Goal: Task Accomplishment & Management: Use online tool/utility

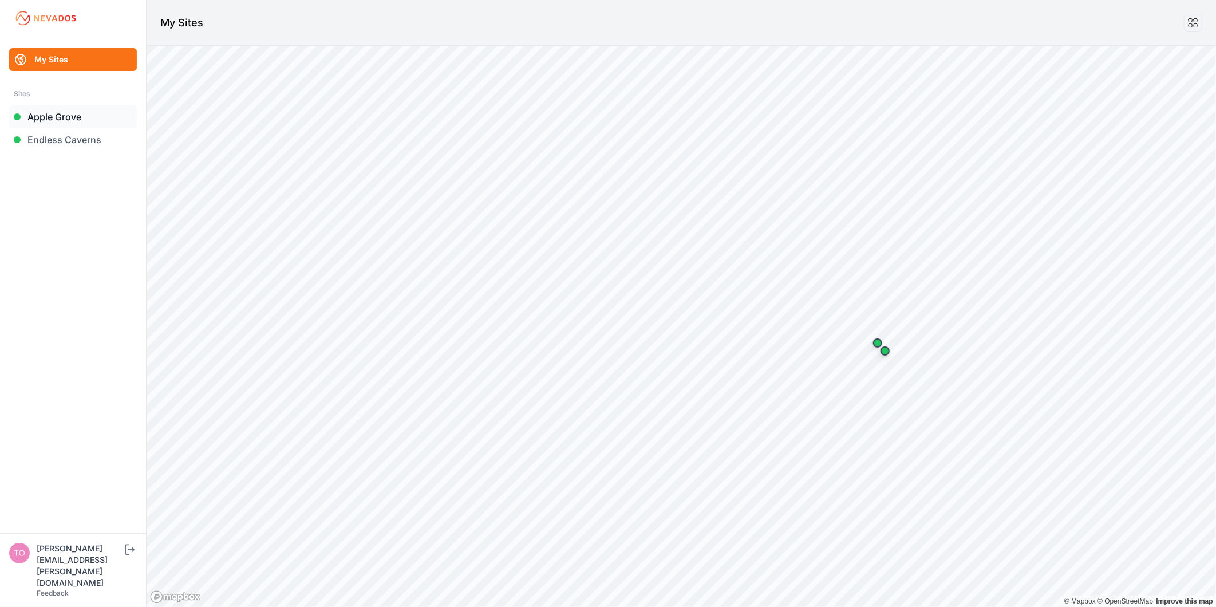
click at [81, 118] on link "Apple Grove" at bounding box center [73, 116] width 128 height 23
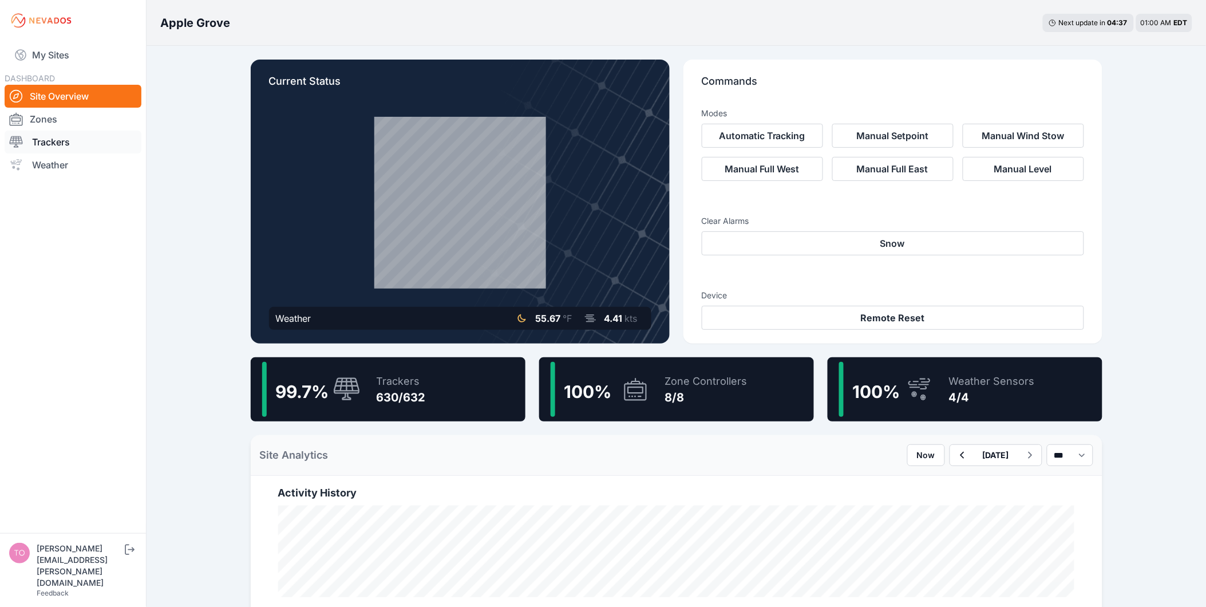
click at [66, 136] on link "Trackers" at bounding box center [73, 141] width 137 height 23
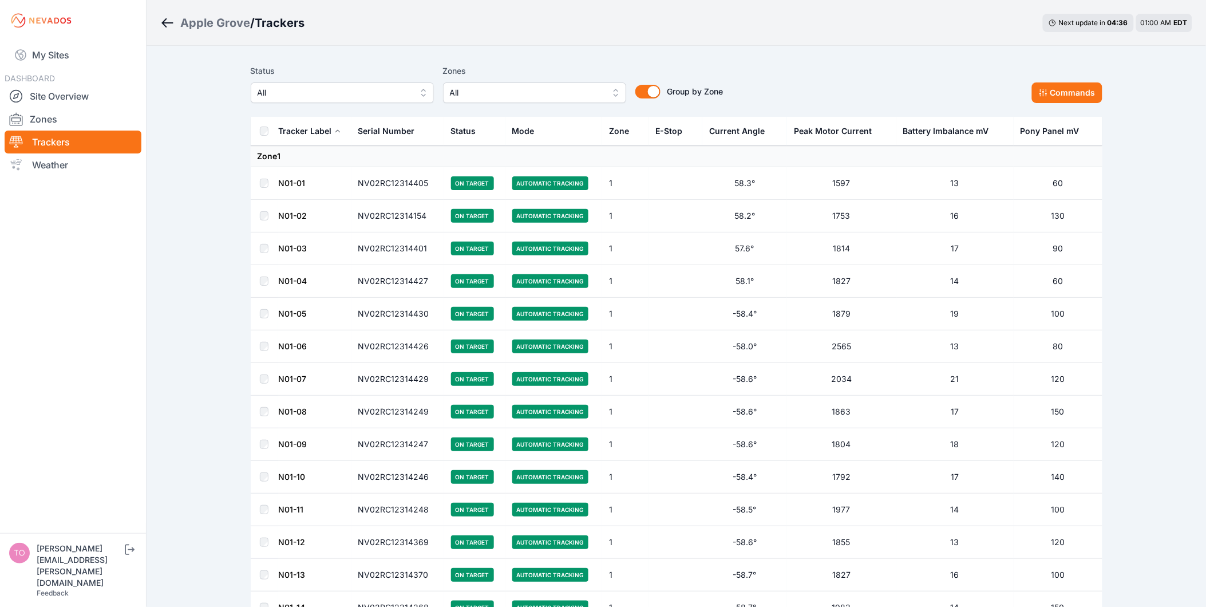
click at [330, 90] on span "All" at bounding box center [334, 93] width 153 height 14
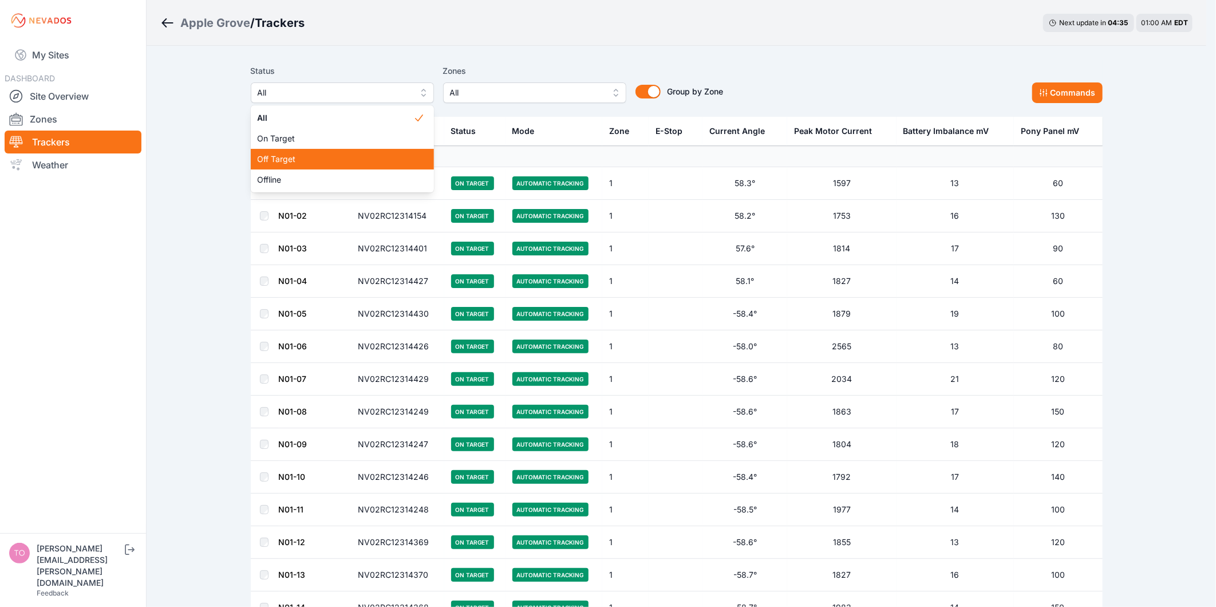
click at [333, 153] on span "Off Target" at bounding box center [336, 158] width 156 height 11
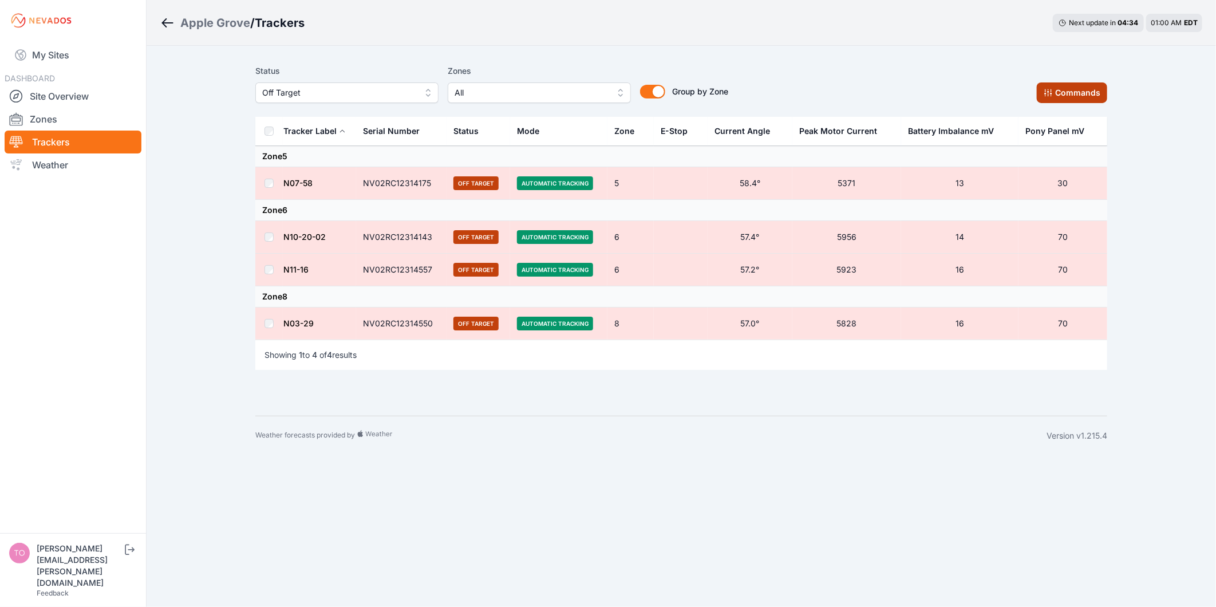
click at [1067, 92] on button "Commands" at bounding box center [1071, 92] width 70 height 21
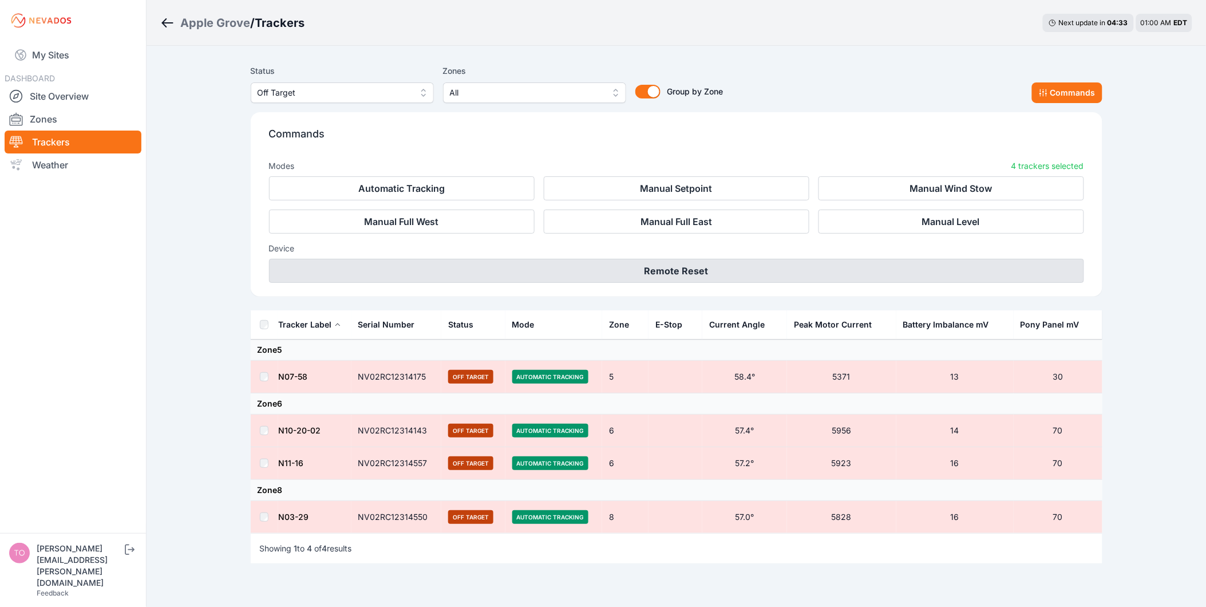
click at [747, 270] on button "Remote Reset" at bounding box center [676, 271] width 815 height 24
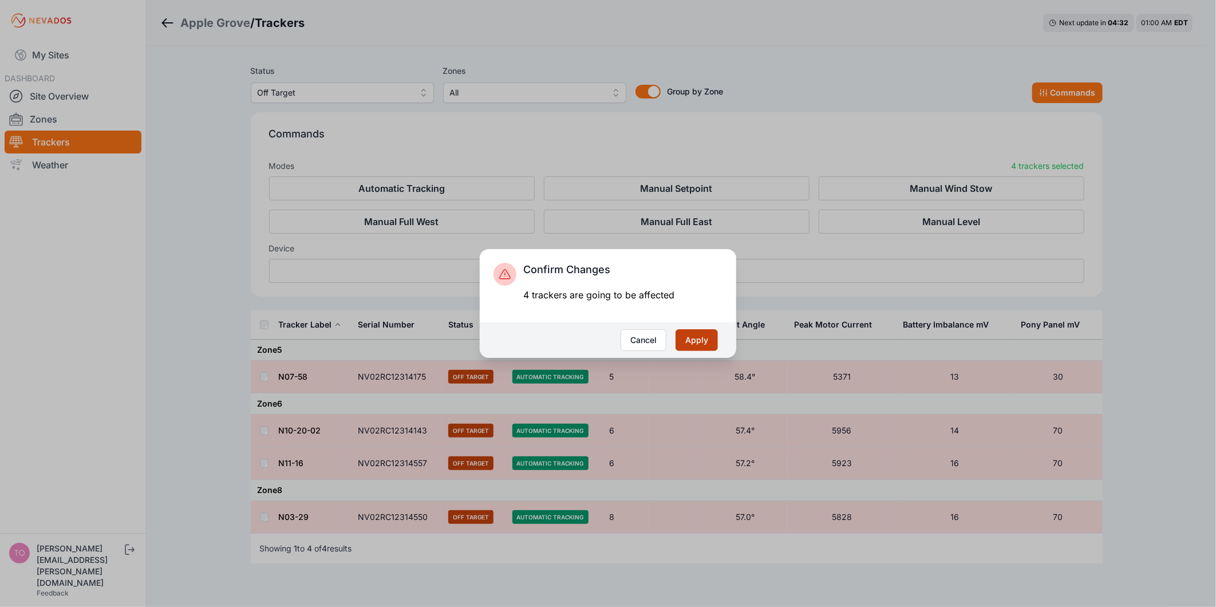
click at [707, 332] on button "Apply" at bounding box center [696, 340] width 42 height 22
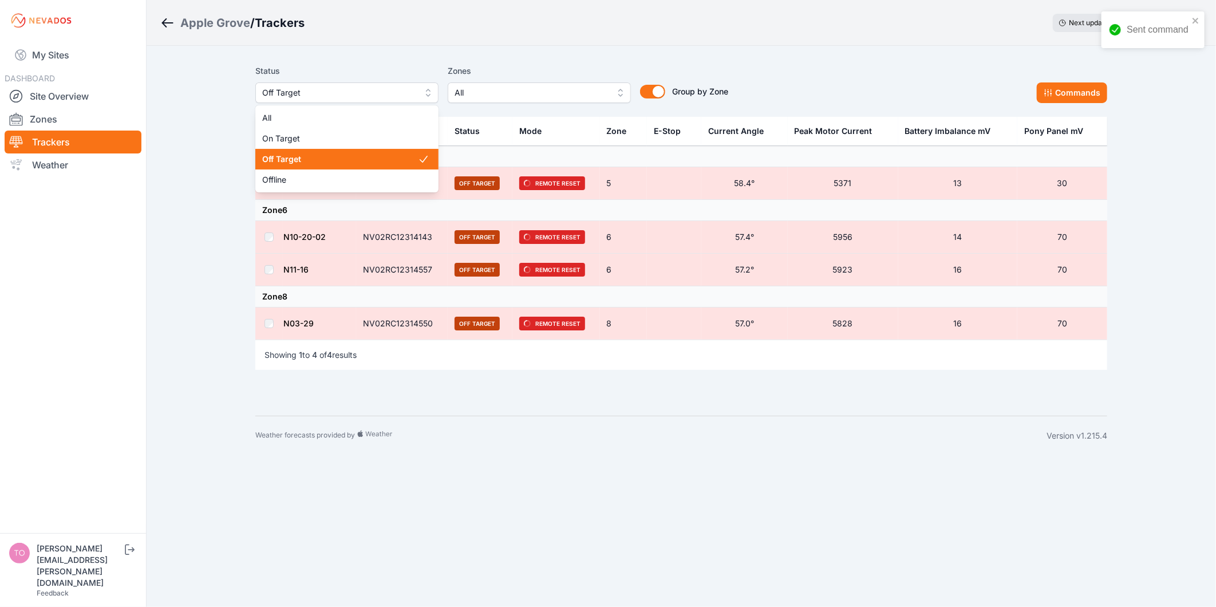
click at [336, 94] on span "Off Target" at bounding box center [338, 93] width 153 height 14
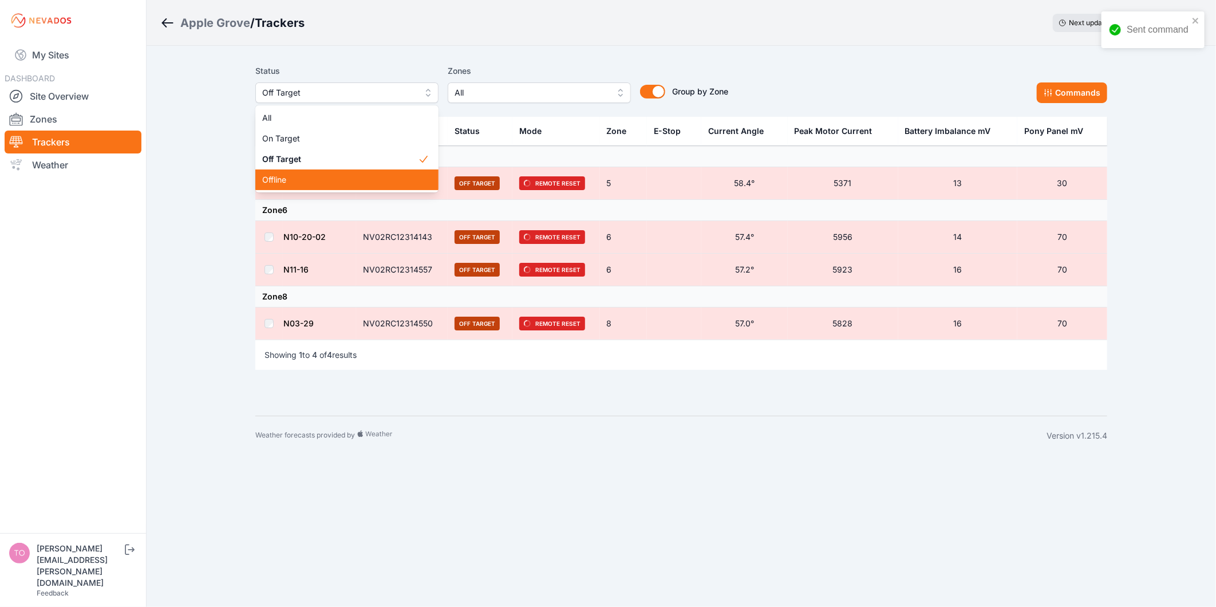
click at [352, 176] on span "Offline" at bounding box center [340, 179] width 156 height 11
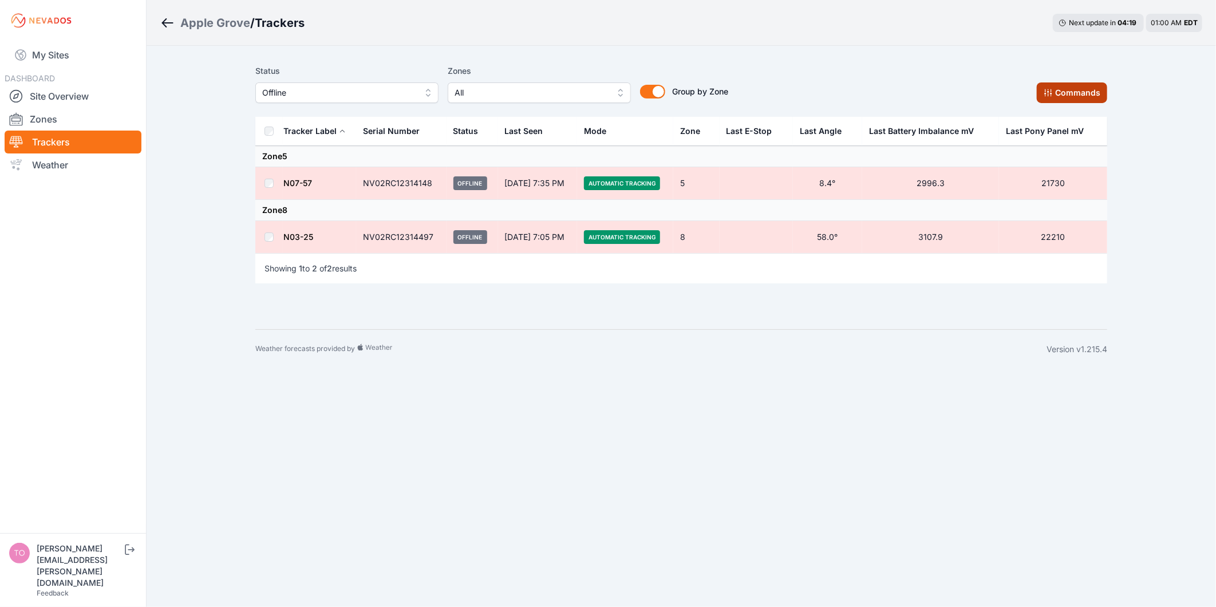
click at [1059, 96] on button "Commands" at bounding box center [1071, 92] width 70 height 21
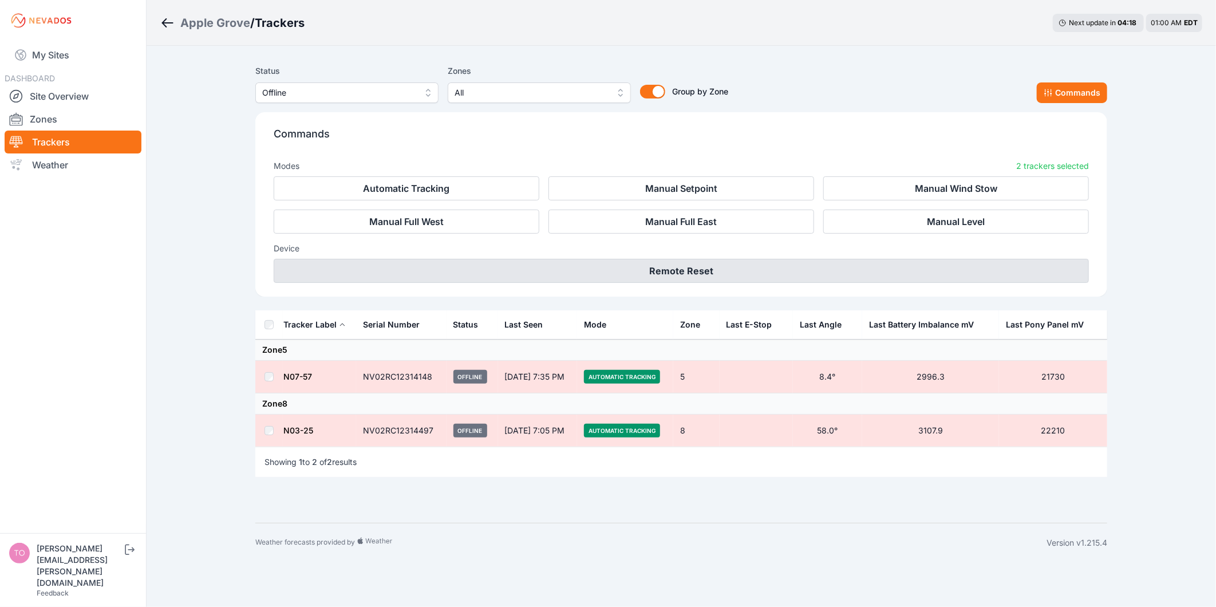
click at [722, 271] on button "Remote Reset" at bounding box center [681, 271] width 815 height 24
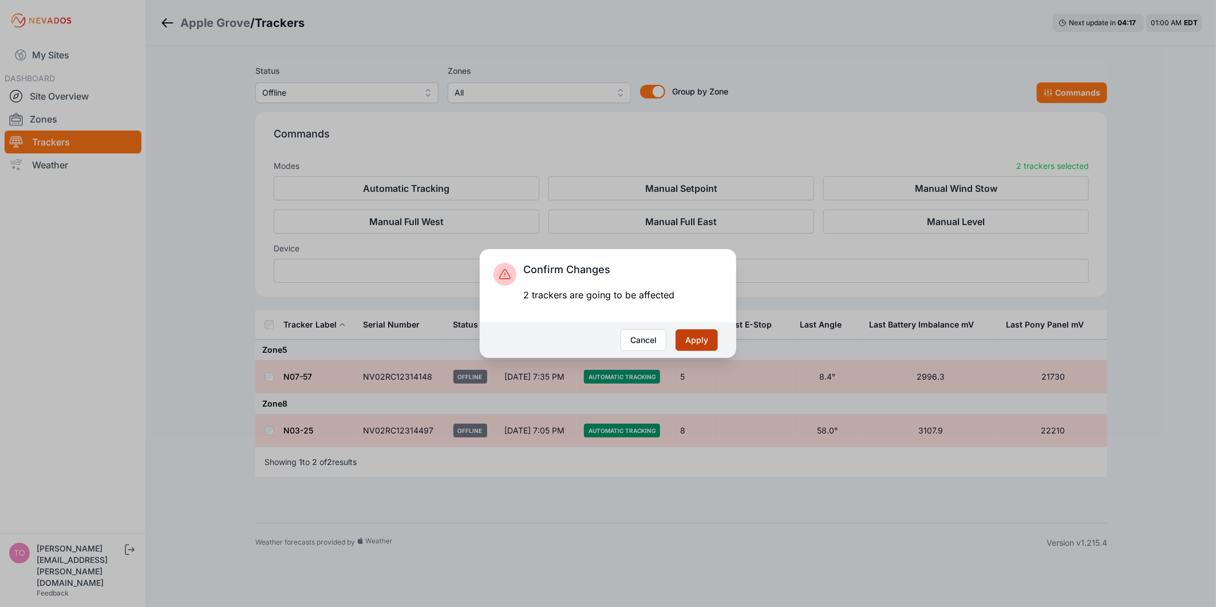
click at [699, 339] on button "Apply" at bounding box center [696, 340] width 42 height 22
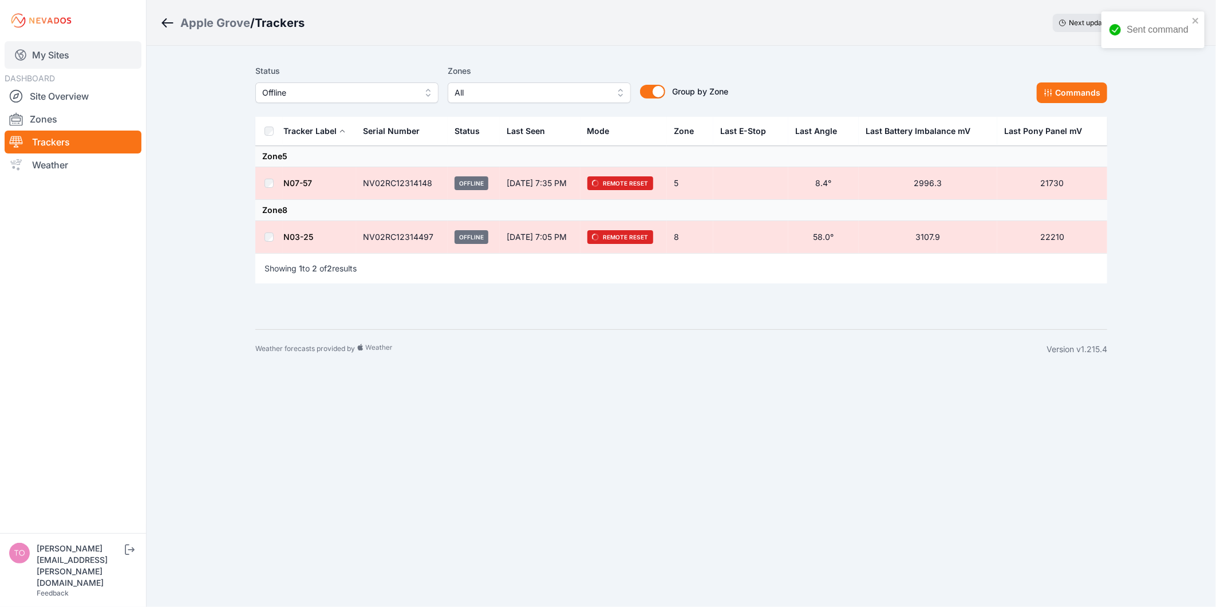
click at [58, 47] on link "My Sites" at bounding box center [73, 54] width 137 height 27
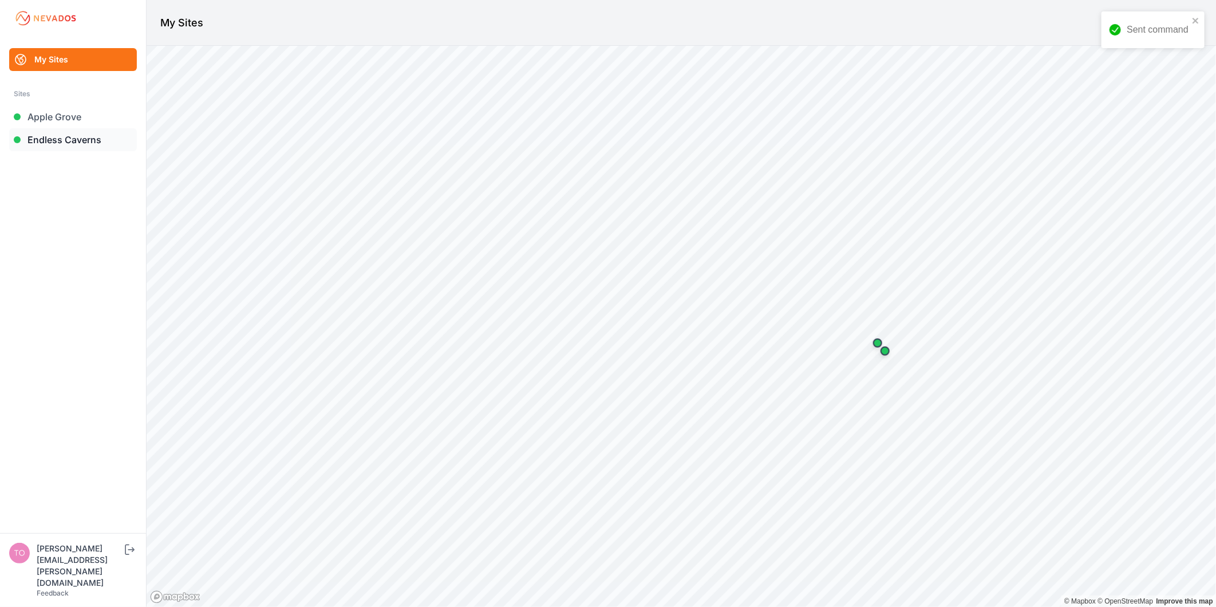
click at [67, 138] on link "Endless Caverns" at bounding box center [73, 139] width 128 height 23
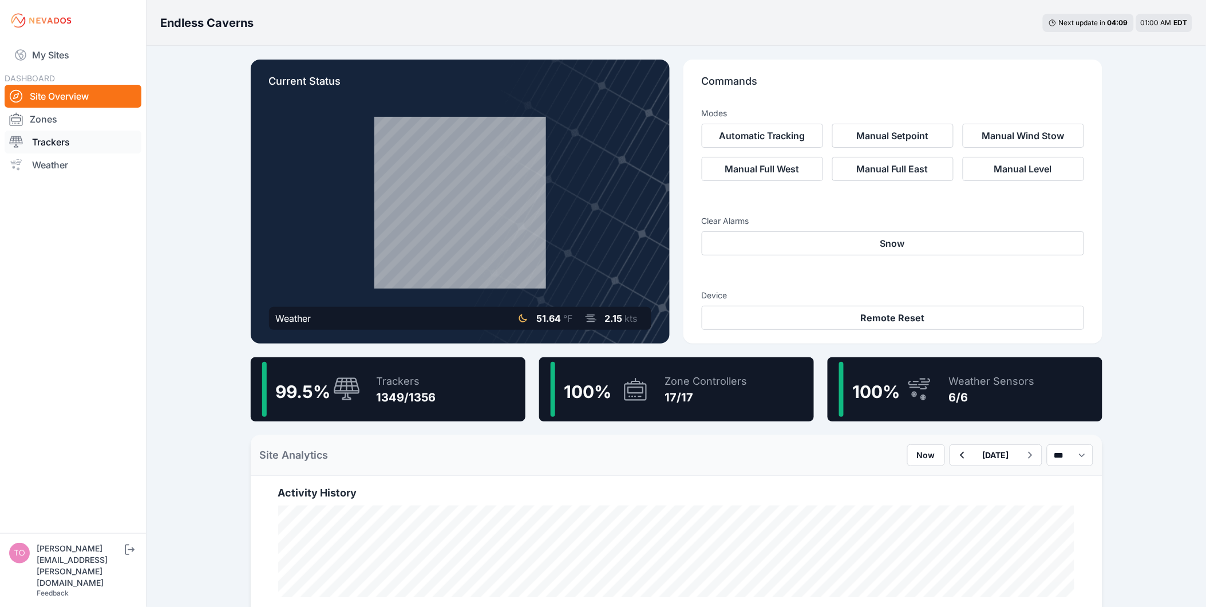
click at [68, 138] on link "Trackers" at bounding box center [73, 141] width 137 height 23
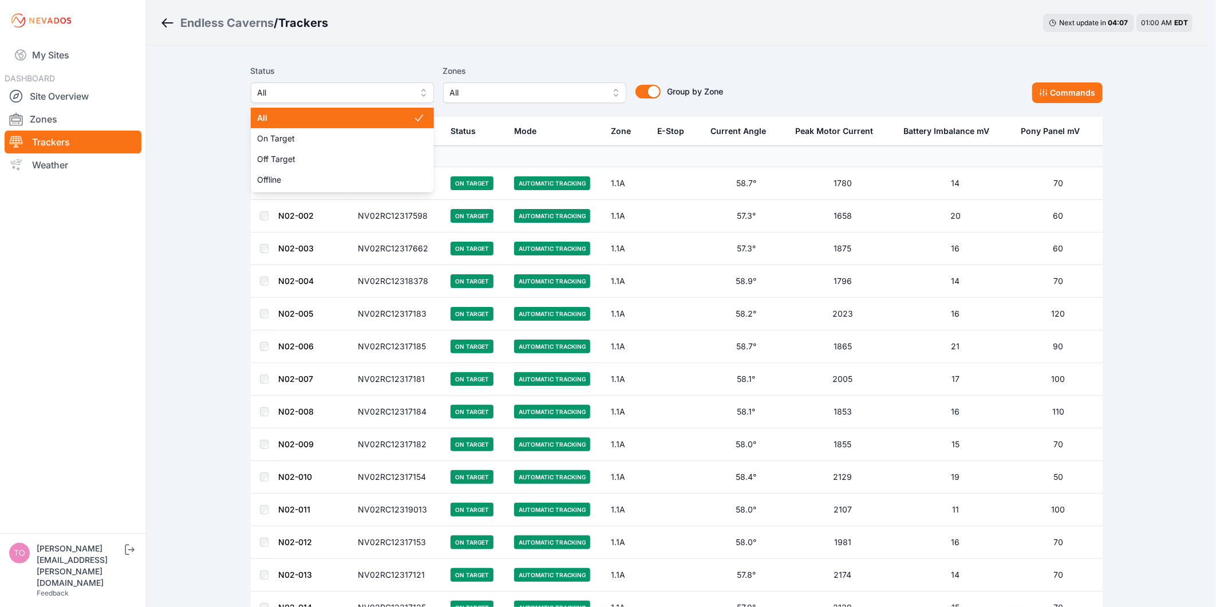
click at [330, 97] on span "All" at bounding box center [334, 93] width 153 height 14
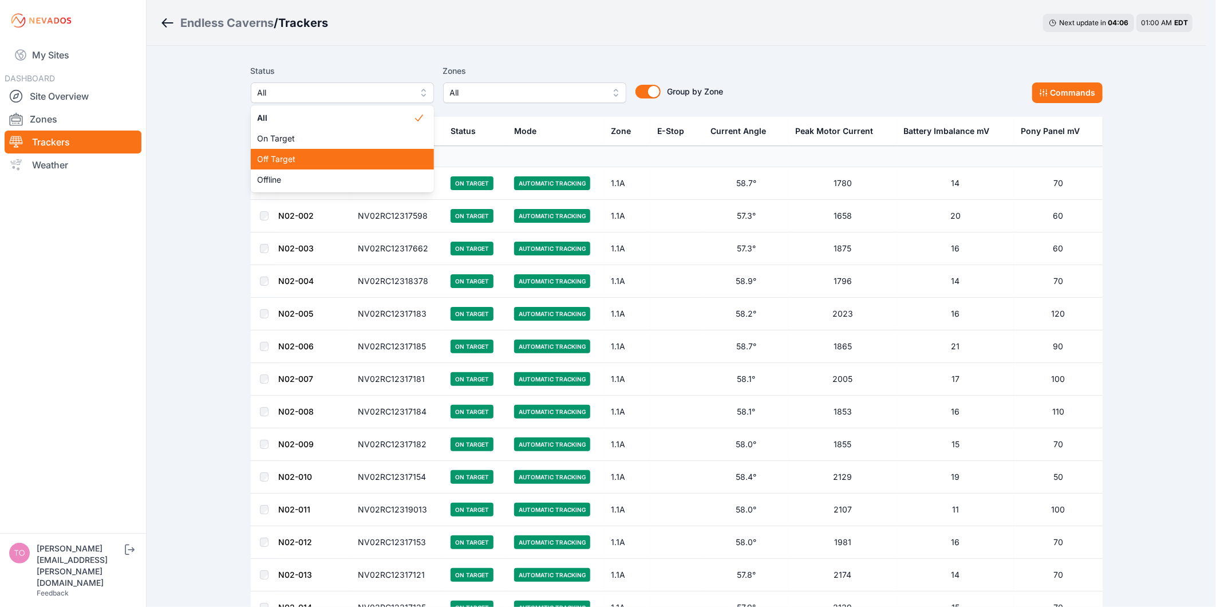
click at [344, 156] on span "Off Target" at bounding box center [336, 158] width 156 height 11
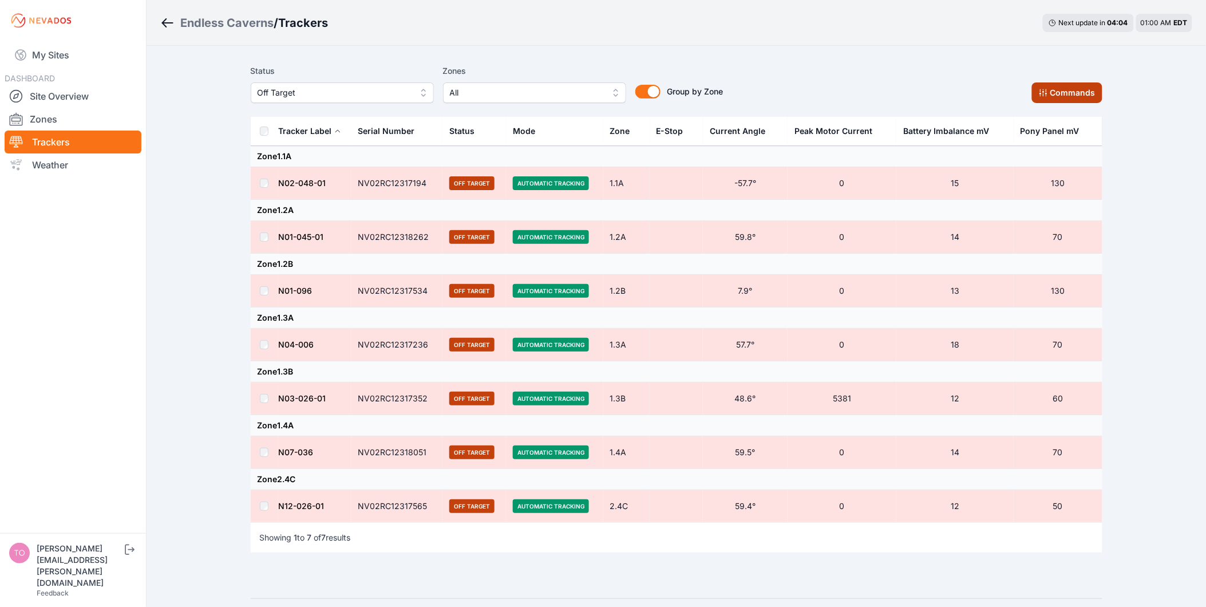
click at [1078, 93] on button "Commands" at bounding box center [1067, 92] width 70 height 21
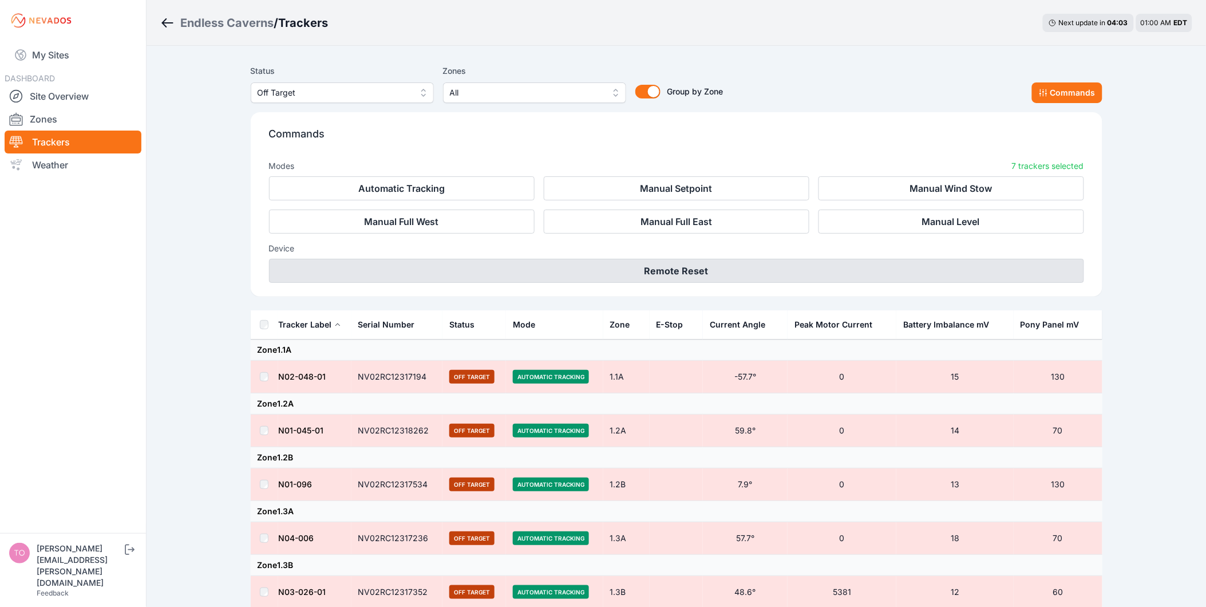
click at [664, 274] on button "Remote Reset" at bounding box center [676, 271] width 815 height 24
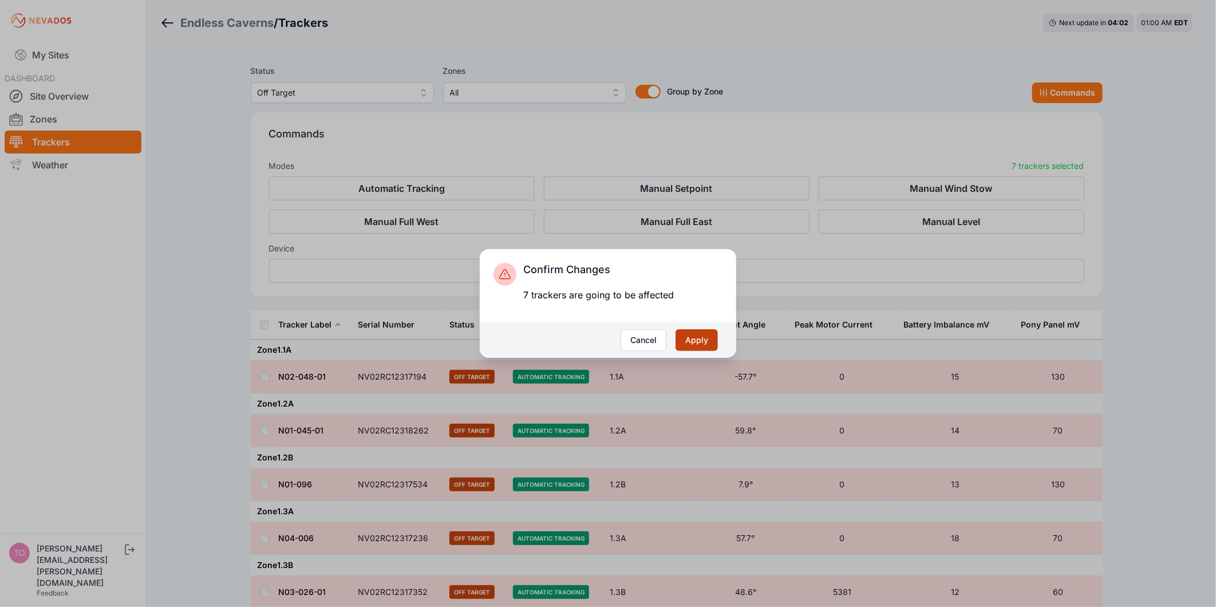
click at [700, 345] on button "Apply" at bounding box center [696, 340] width 42 height 22
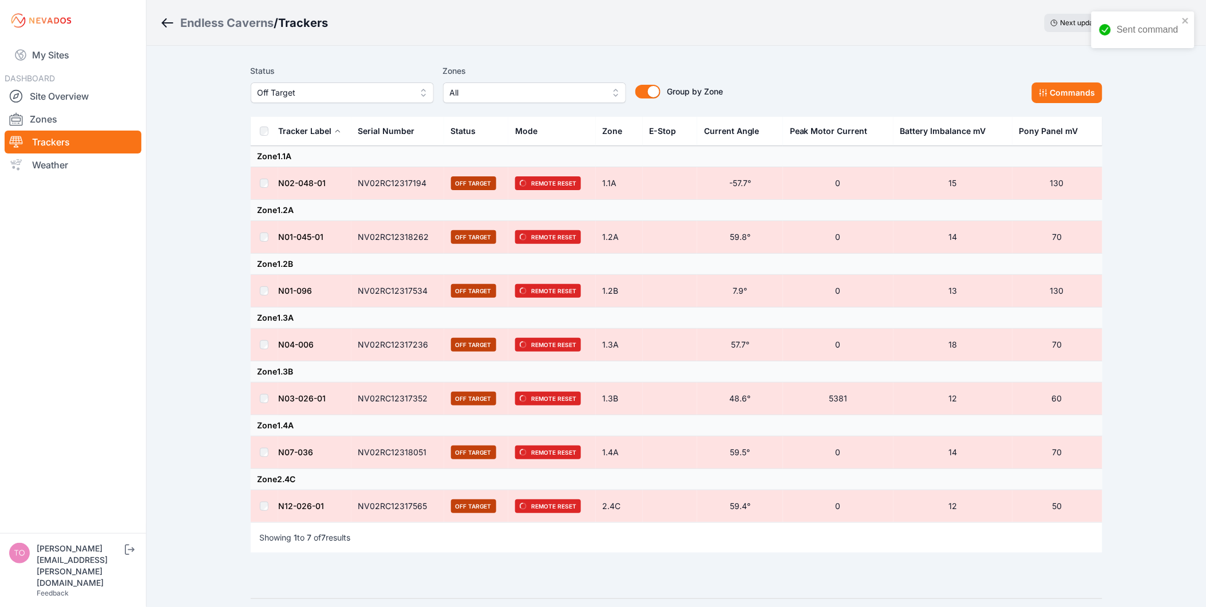
click at [324, 96] on span "Off Target" at bounding box center [334, 93] width 153 height 14
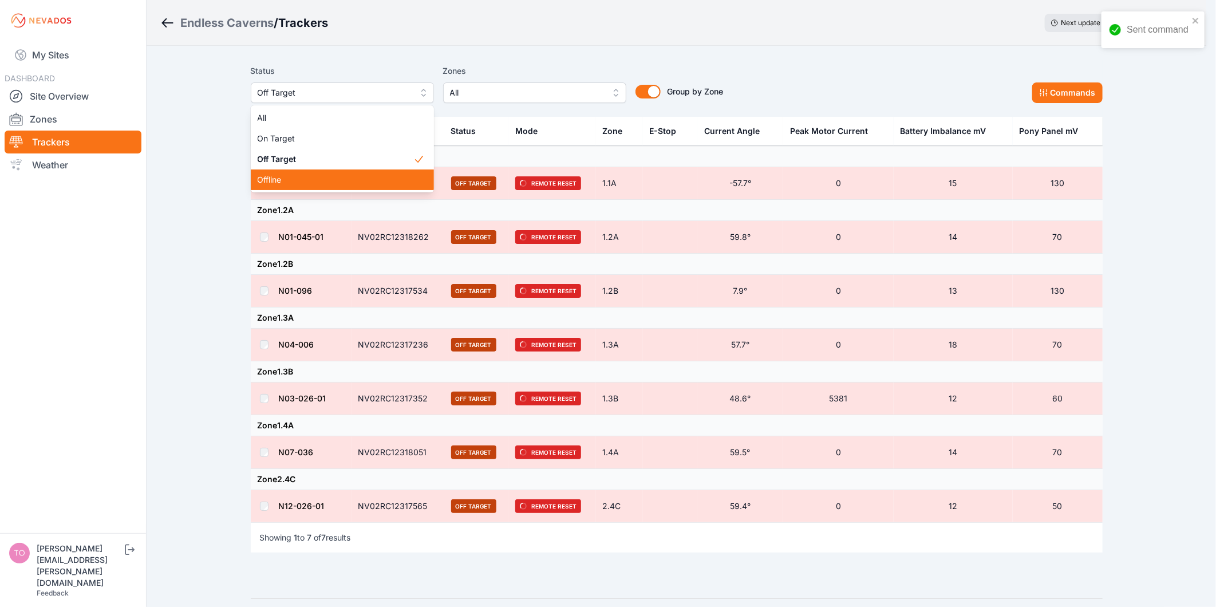
click at [298, 179] on span "Offline" at bounding box center [336, 179] width 156 height 11
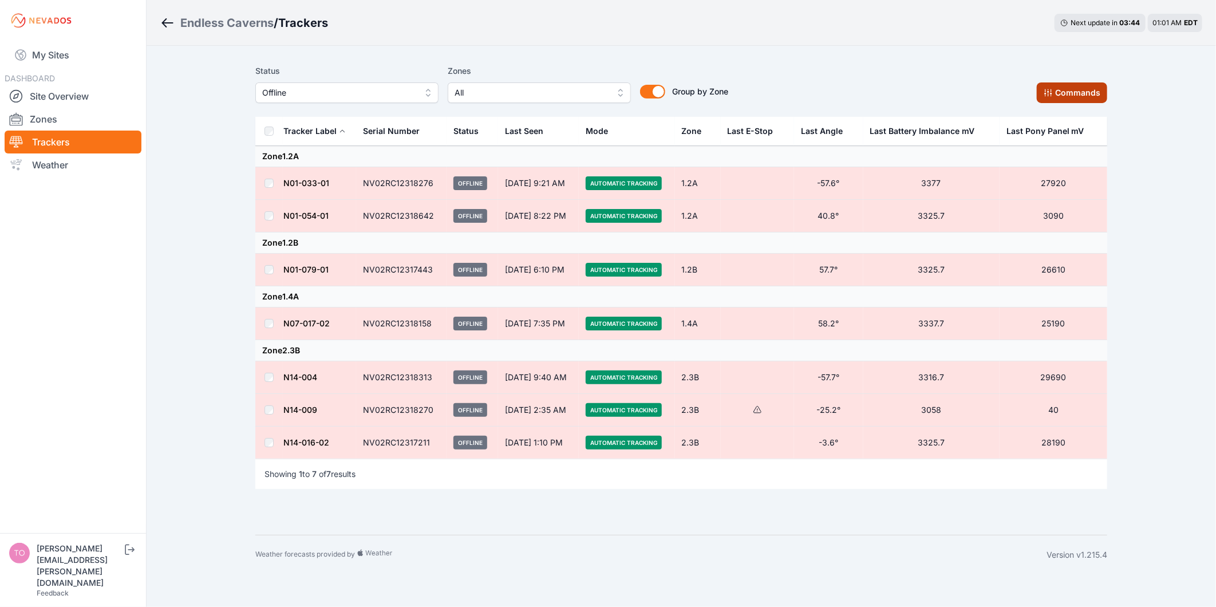
click at [1084, 101] on button "Commands" at bounding box center [1071, 92] width 70 height 21
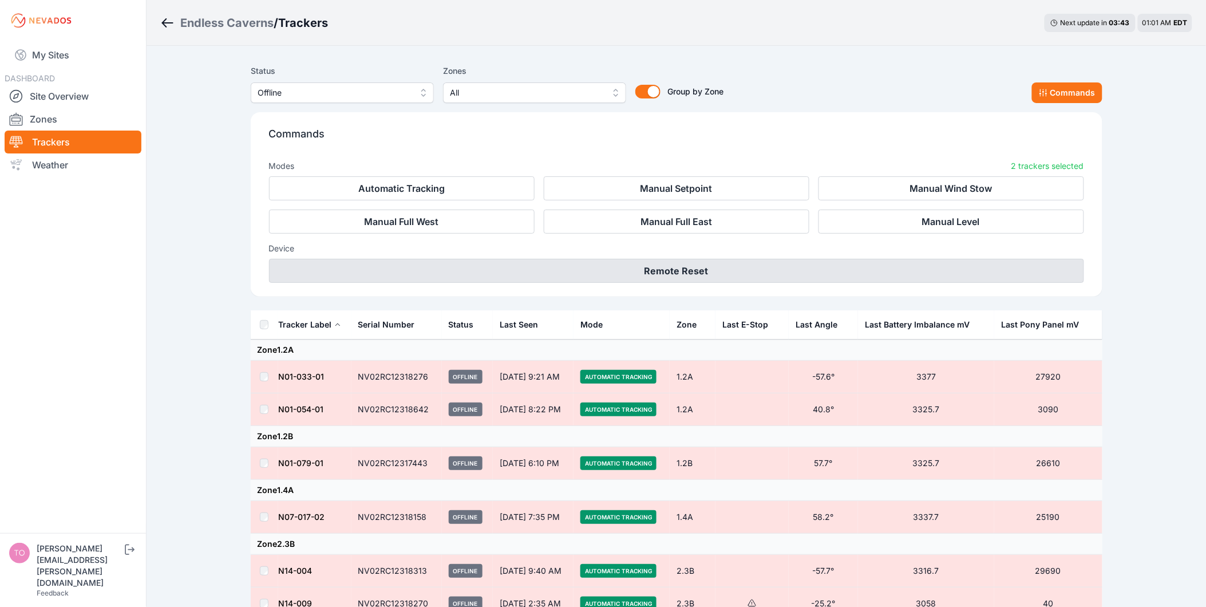
click at [744, 267] on button "Remote Reset" at bounding box center [676, 271] width 815 height 24
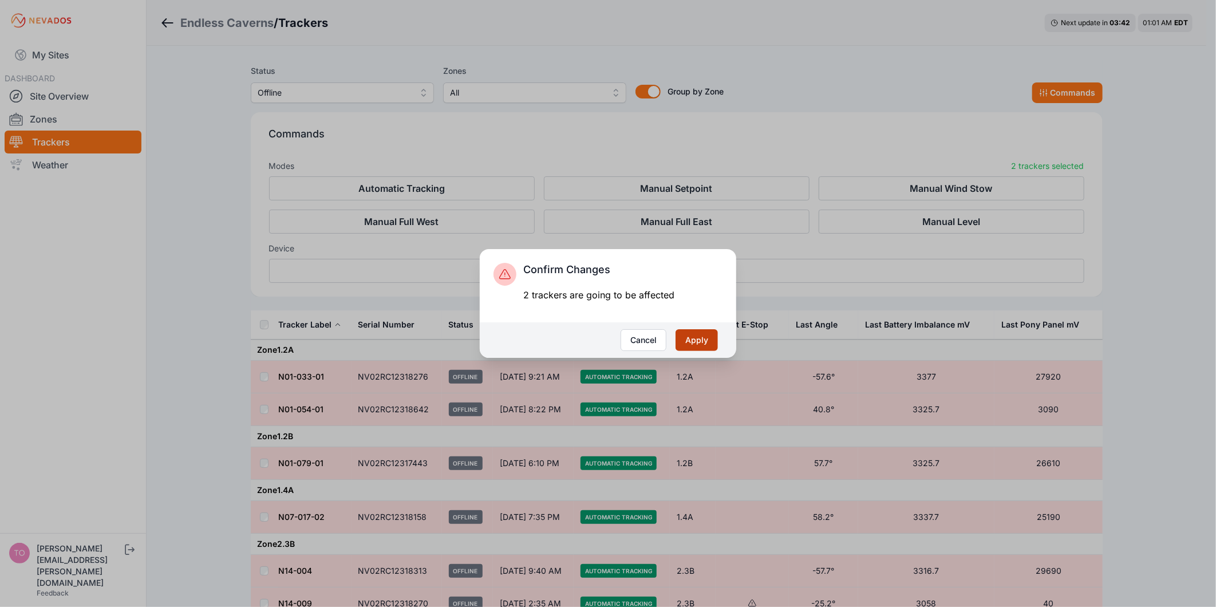
click at [700, 341] on button "Apply" at bounding box center [696, 340] width 42 height 22
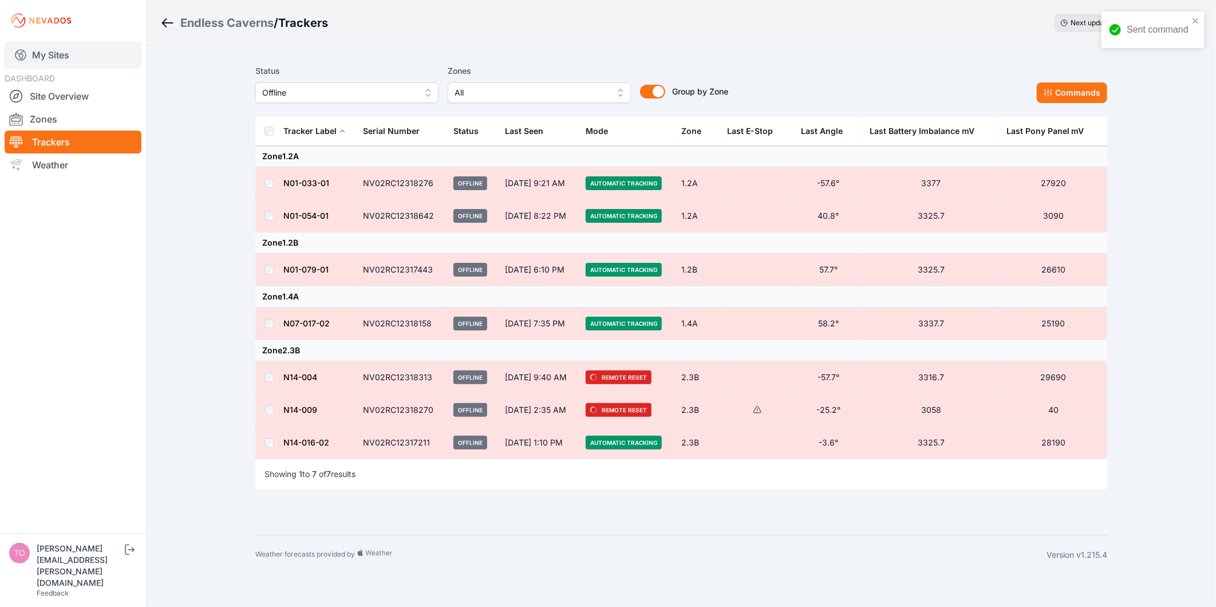
click at [58, 56] on link "My Sites" at bounding box center [73, 54] width 137 height 27
